Goal: Find contact information: Find contact information

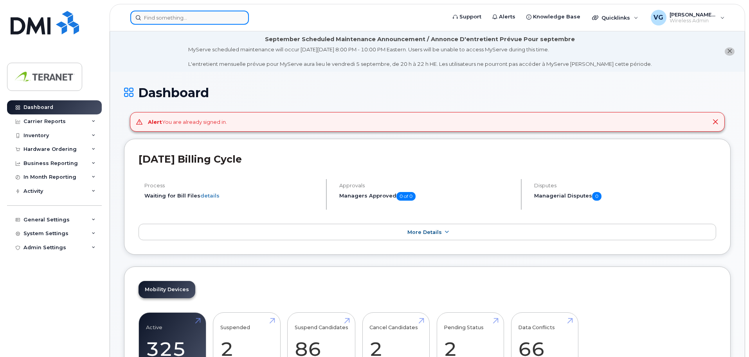
click at [180, 18] on input at bounding box center [189, 18] width 119 height 14
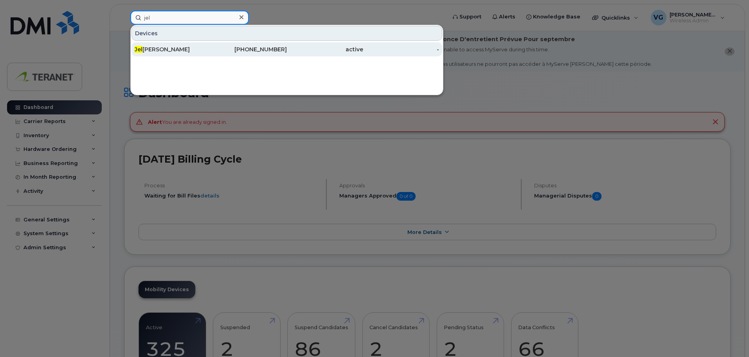
type input "jel"
drag, startPoint x: 261, startPoint y: 50, endPoint x: 259, endPoint y: 54, distance: 4.6
click at [261, 50] on div "416-523-9548" at bounding box center [249, 49] width 76 height 8
